Goal: Find contact information: Find phone

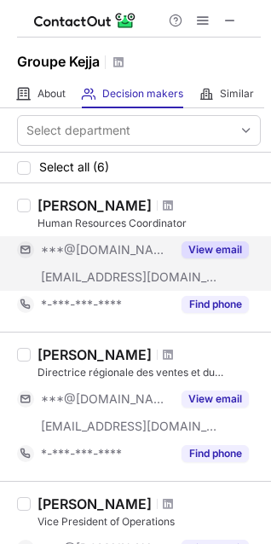
click at [207, 252] on button "View email" at bounding box center [215, 249] width 67 height 17
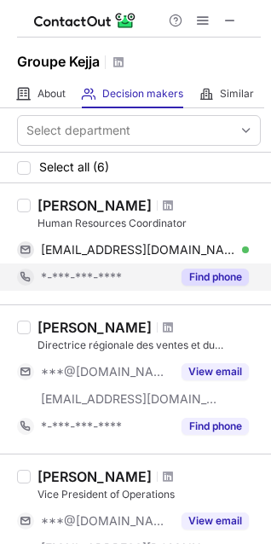
click at [217, 278] on button "Find phone" at bounding box center [215, 277] width 67 height 17
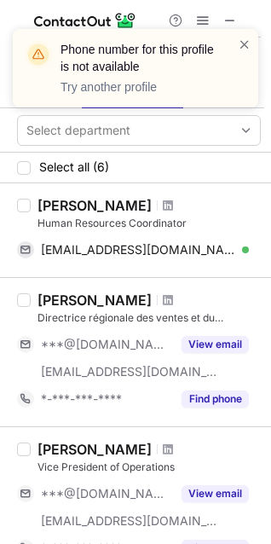
click at [237, 32] on div "Phone number for this profile is not available Try another profile" at bounding box center [136, 68] width 246 height 78
click at [242, 42] on span at bounding box center [245, 44] width 14 height 17
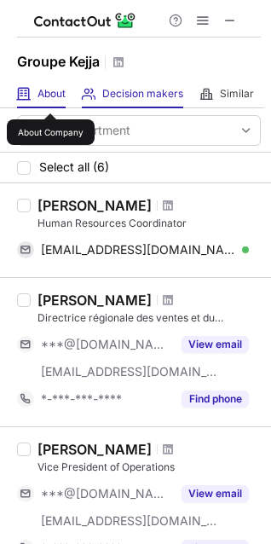
click at [50, 98] on span "About" at bounding box center [52, 94] width 28 height 14
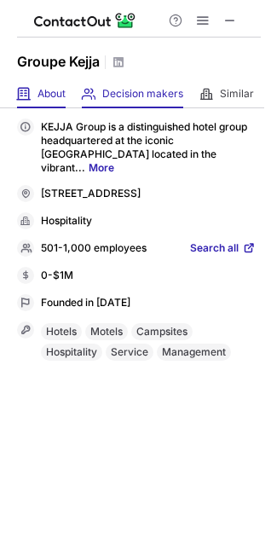
click at [136, 105] on div "Decision makers View Employees" at bounding box center [132, 94] width 101 height 28
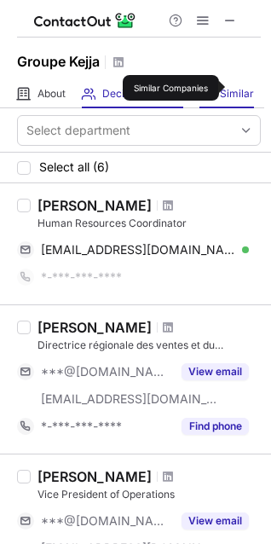
click at [232, 88] on span "Similar" at bounding box center [237, 94] width 34 height 14
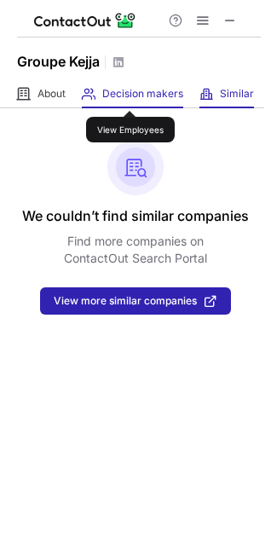
click at [130, 96] on span "Decision makers" at bounding box center [142, 94] width 81 height 14
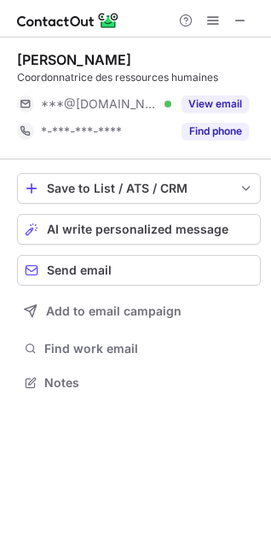
scroll to position [371, 271]
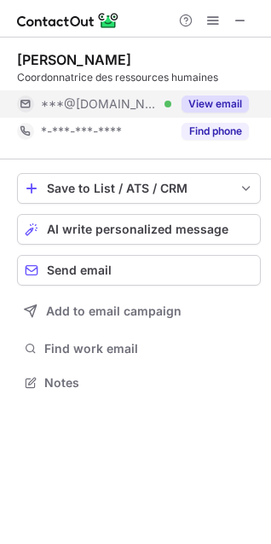
click at [180, 100] on div "View email" at bounding box center [210, 103] width 78 height 27
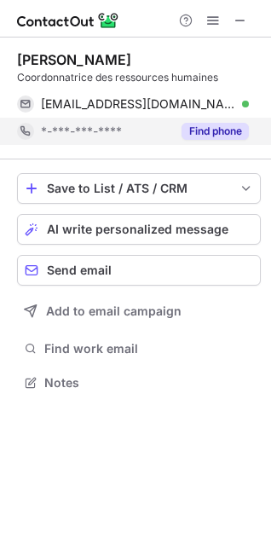
click at [211, 136] on button "Find phone" at bounding box center [215, 131] width 67 height 17
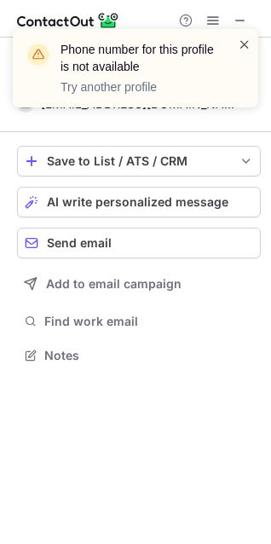
scroll to position [344, 271]
click at [244, 40] on span at bounding box center [245, 44] width 14 height 17
